Goal: Check status: Check status

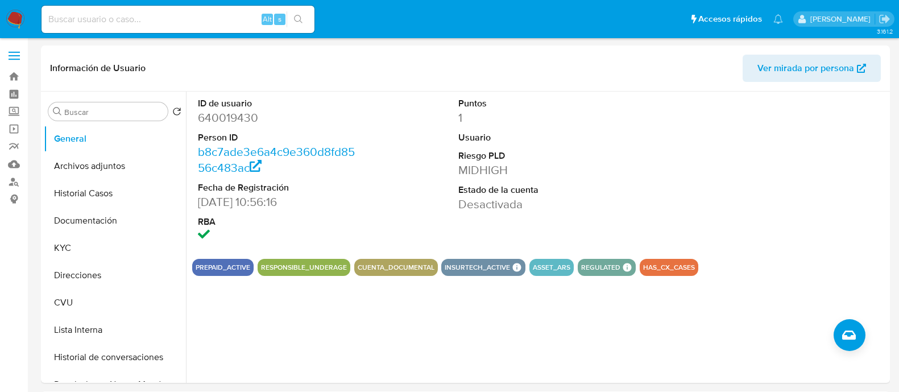
select select "10"
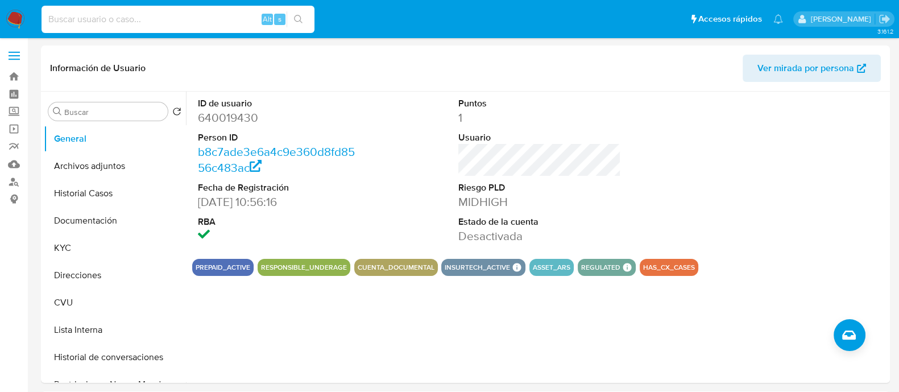
click at [232, 19] on input at bounding box center [178, 19] width 273 height 15
paste input "245103317"
type input "245103317"
click at [165, 18] on input "245103317" at bounding box center [178, 19] width 273 height 15
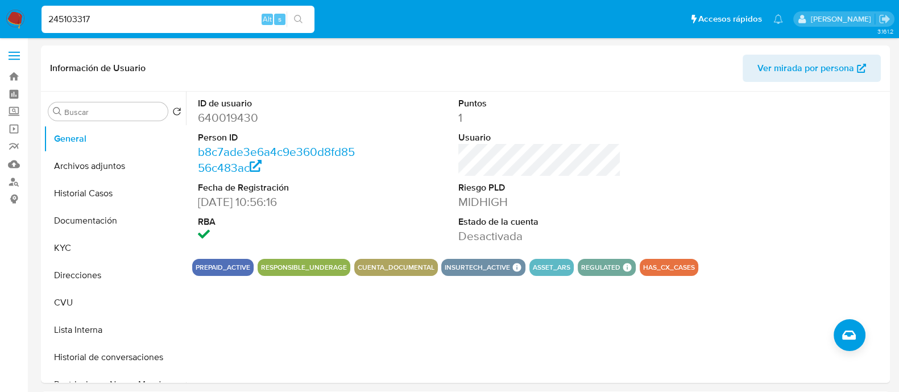
click at [165, 18] on input "245103317" at bounding box center [178, 19] width 273 height 15
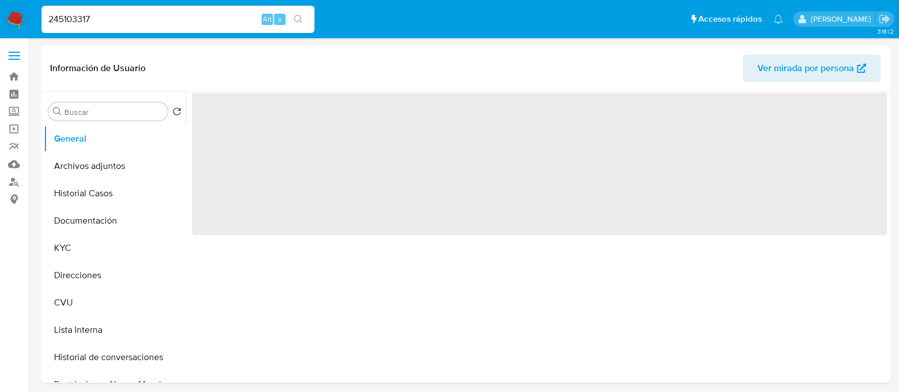
select select "10"
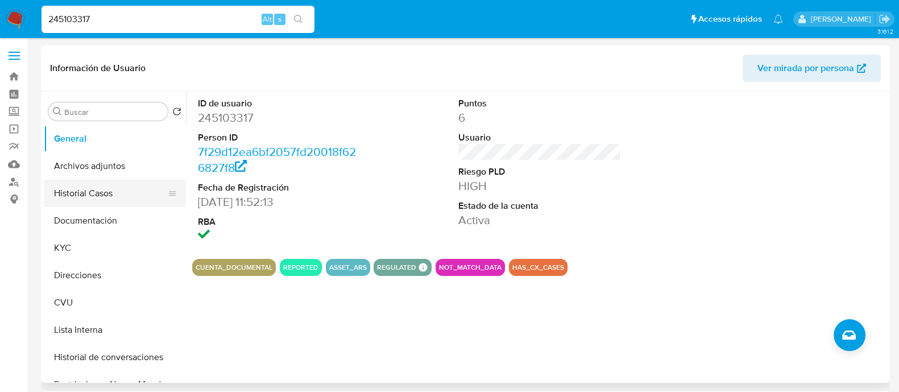
click at [104, 200] on button "Historial Casos" at bounding box center [110, 193] width 133 height 27
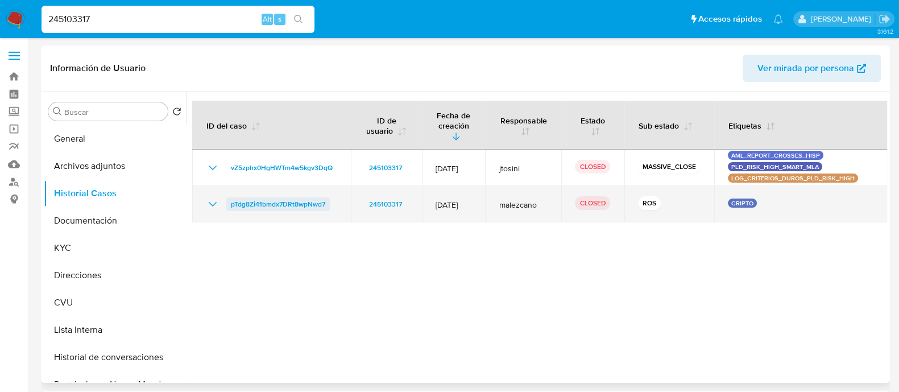
click at [280, 197] on span "pTdg8Zi41bmdx7DRt8wpNwd7" at bounding box center [278, 204] width 94 height 14
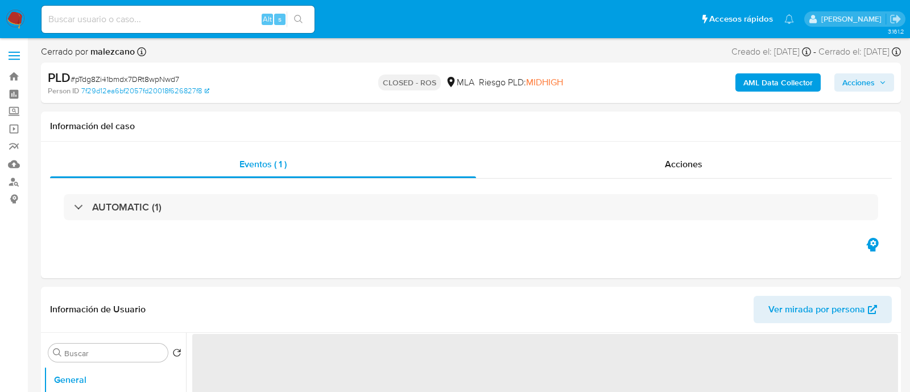
select select "10"
